Goal: Navigation & Orientation: Understand site structure

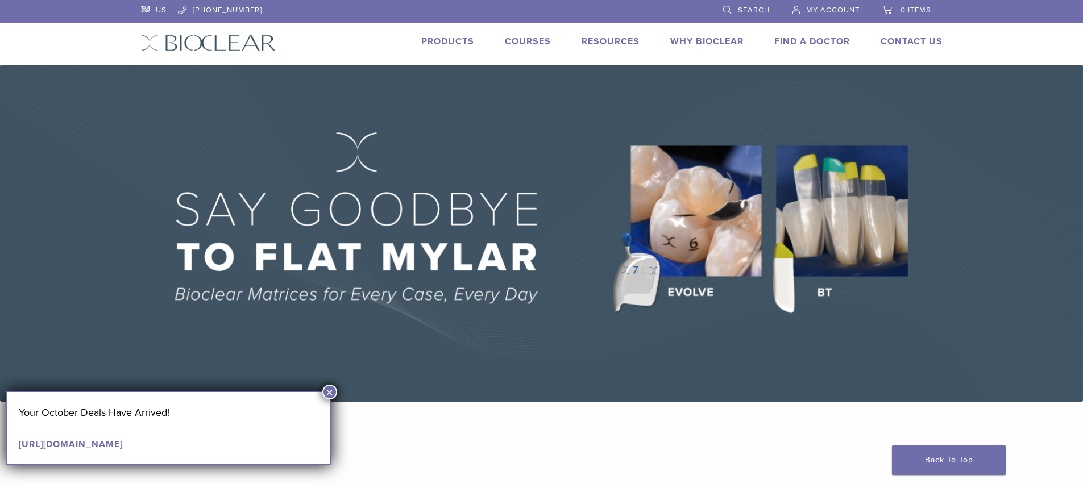
click at [329, 387] on button "×" at bounding box center [329, 392] width 15 height 15
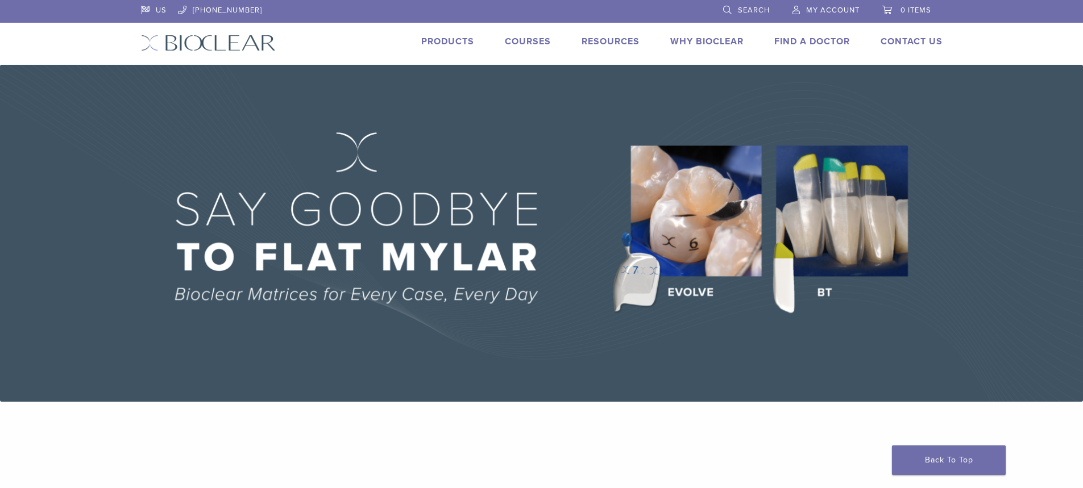
click at [457, 37] on link "Products" at bounding box center [447, 41] width 53 height 11
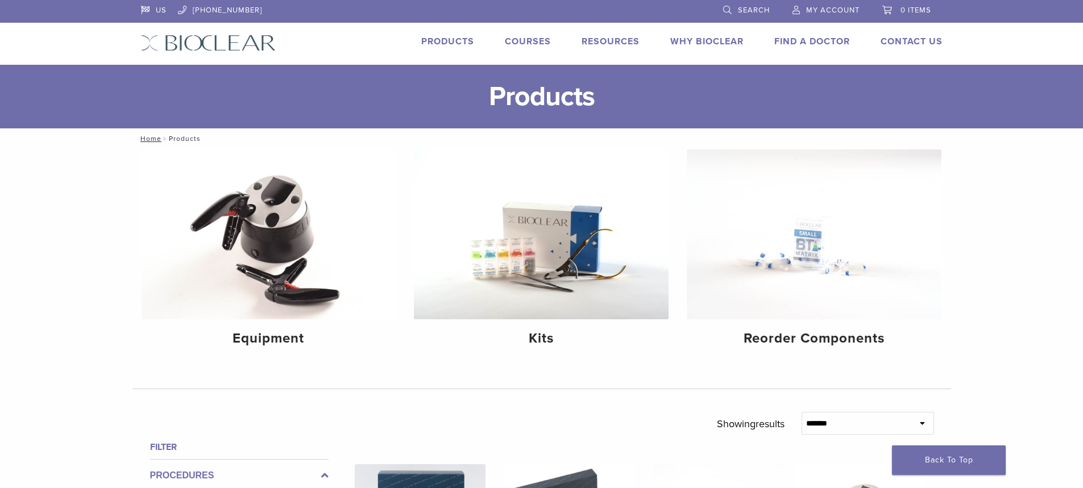
click at [716, 36] on li "Why Bioclear" at bounding box center [706, 42] width 73 height 14
click at [715, 37] on link "Why Bioclear" at bounding box center [706, 41] width 73 height 11
